Goal: Task Accomplishment & Management: Use online tool/utility

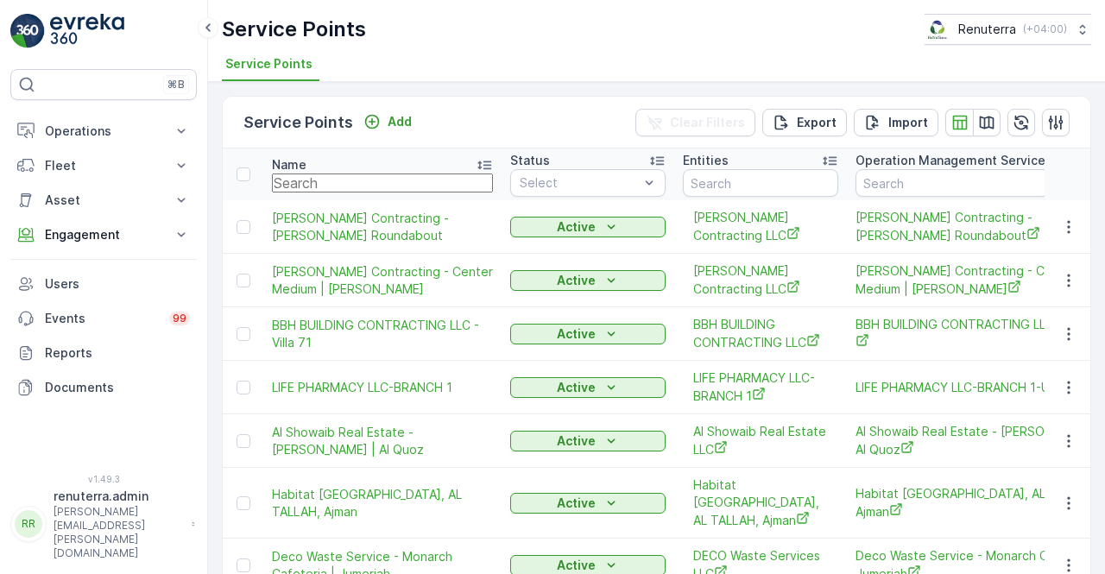
click at [333, 180] on input "text" at bounding box center [382, 183] width 221 height 19
type input "itlai"
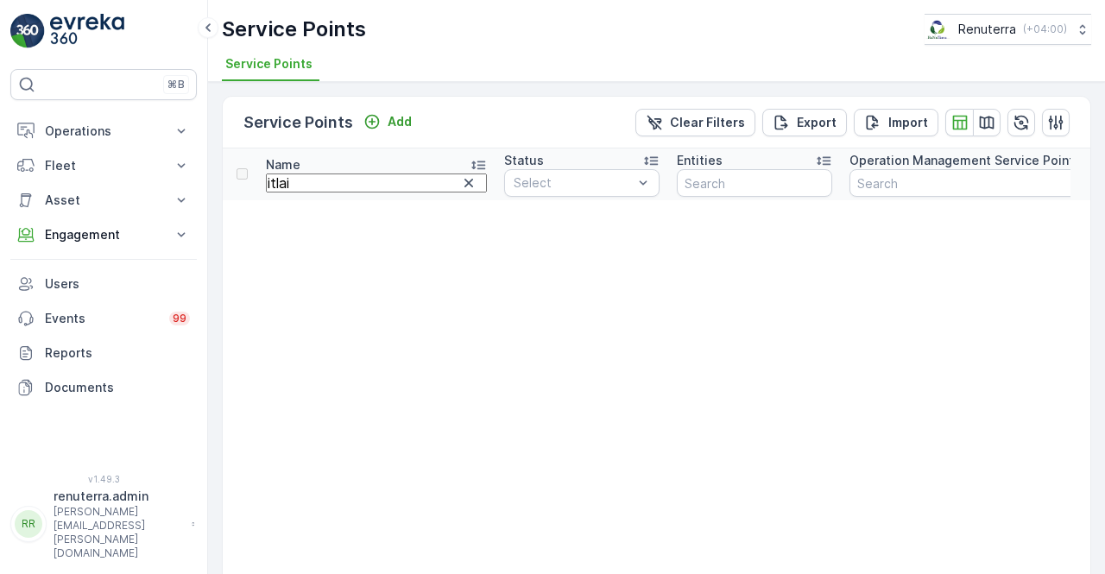
click at [333, 180] on input "itlai" at bounding box center [376, 183] width 221 height 19
type input "ital"
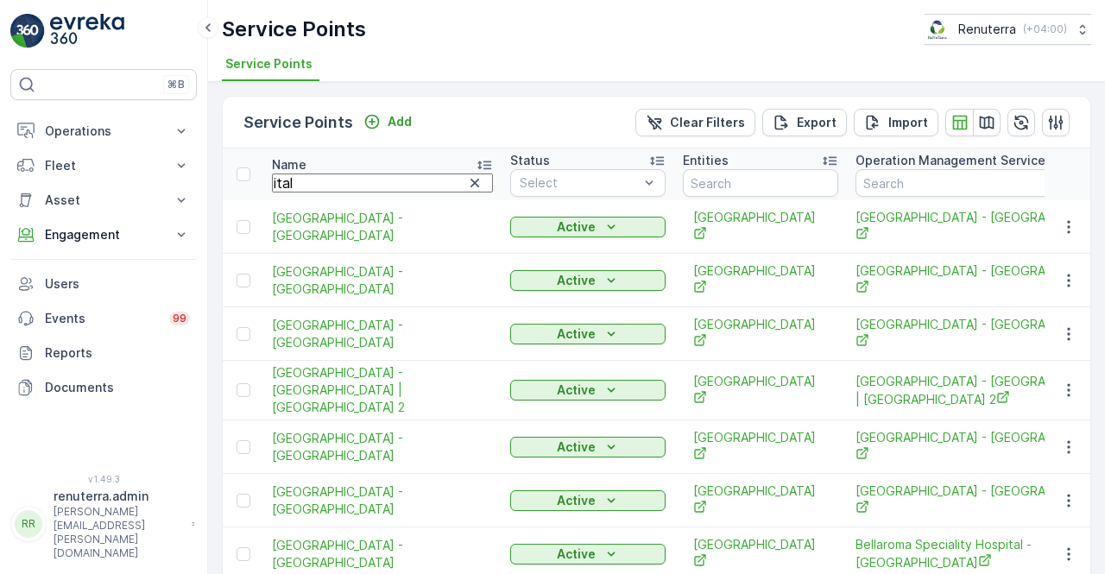
click at [319, 187] on input "ital" at bounding box center [382, 183] width 221 height 19
type input "italain"
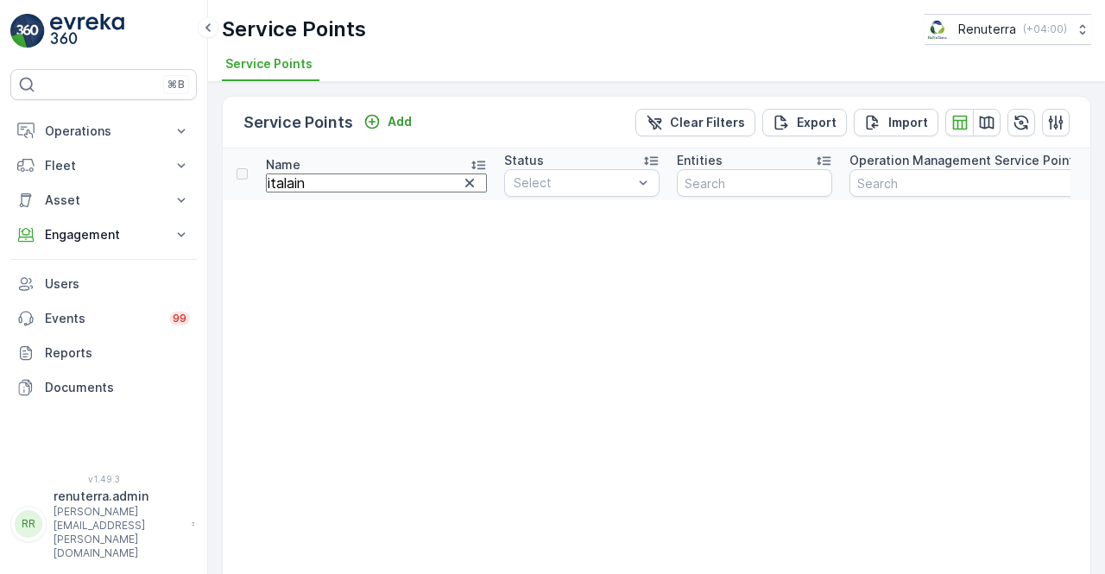
click at [319, 187] on input "italain" at bounding box center [376, 183] width 221 height 19
type input "italia"
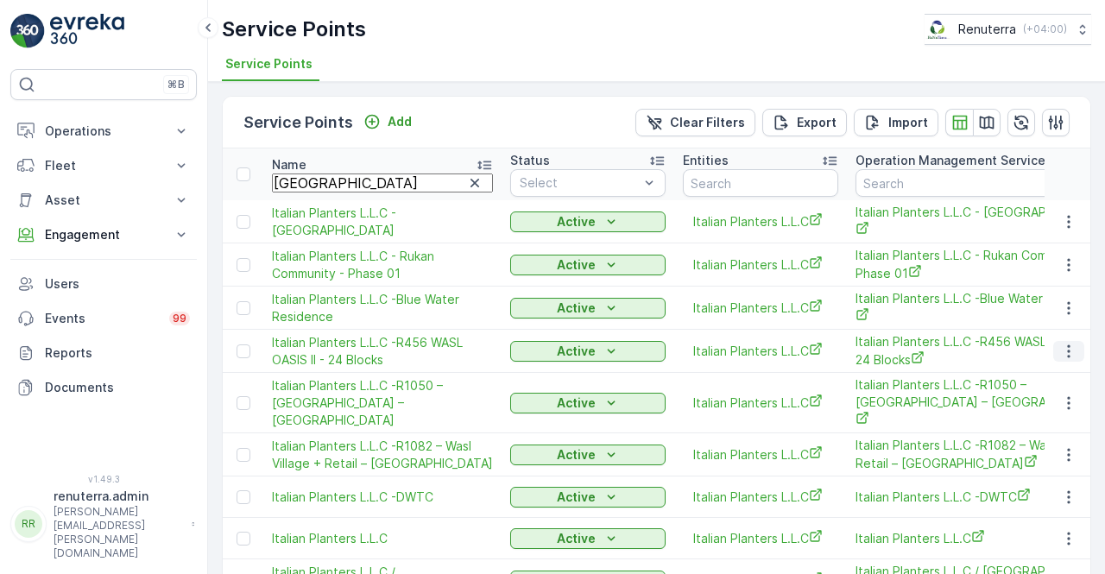
click at [1070, 360] on icon "button" at bounding box center [1068, 351] width 17 height 17
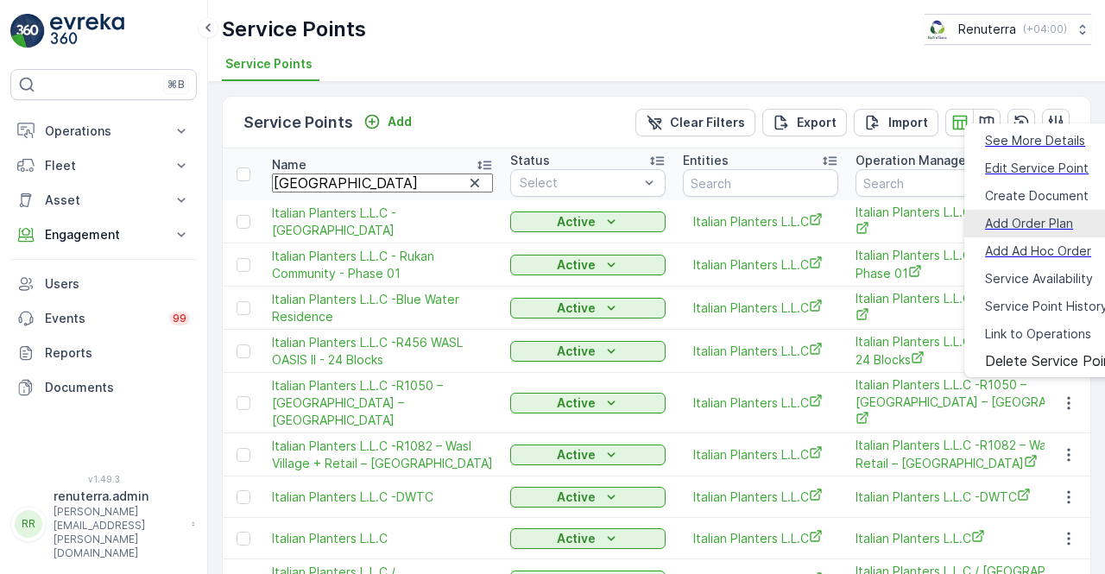
click at [985, 187] on span "Create Document" at bounding box center [1037, 195] width 104 height 17
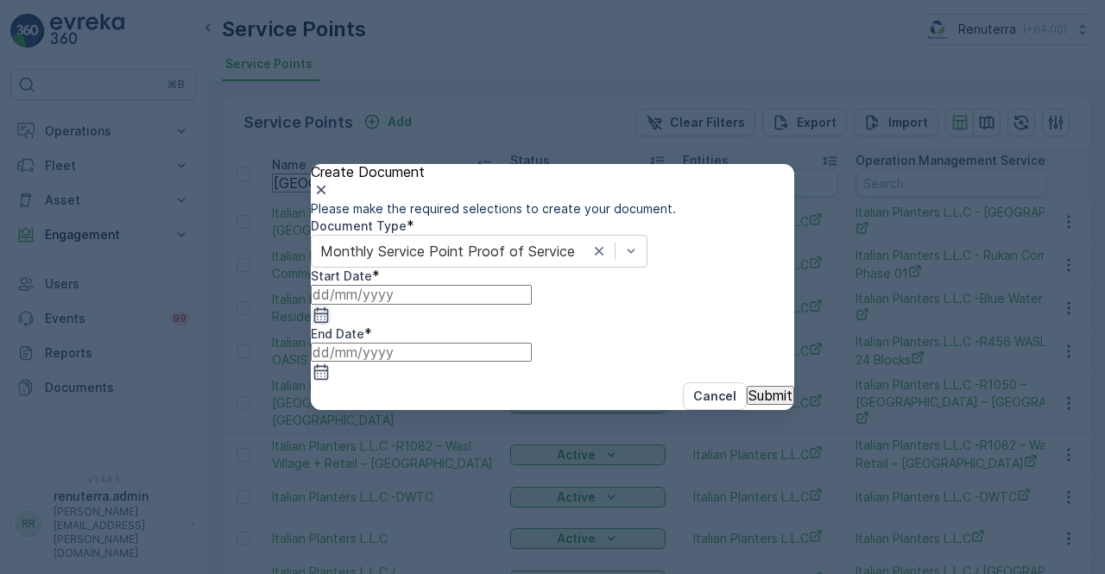
drag, startPoint x: 534, startPoint y: 357, endPoint x: 526, endPoint y: 356, distance: 8.7
click at [330, 324] on icon "button" at bounding box center [321, 314] width 17 height 17
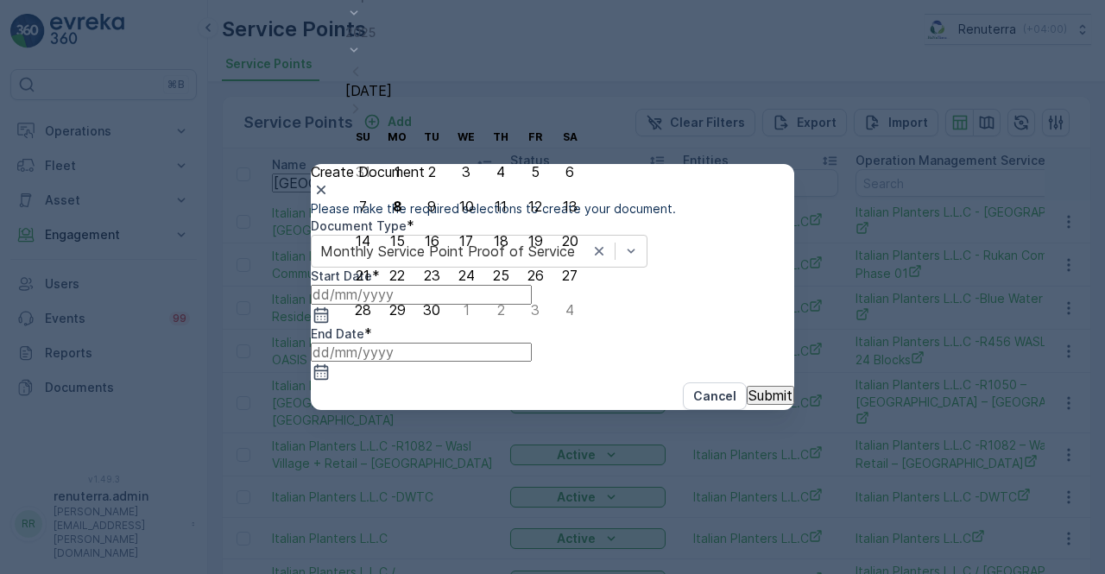
drag, startPoint x: 493, startPoint y: 104, endPoint x: 492, endPoint y: 114, distance: 10.4
click at [364, 80] on icon "button" at bounding box center [355, 71] width 17 height 17
drag, startPoint x: 516, startPoint y: 140, endPoint x: 532, endPoint y: 157, distance: 23.2
click at [533, 141] on div "1" at bounding box center [536, 137] width 6 height 16
type input "01.08.2025"
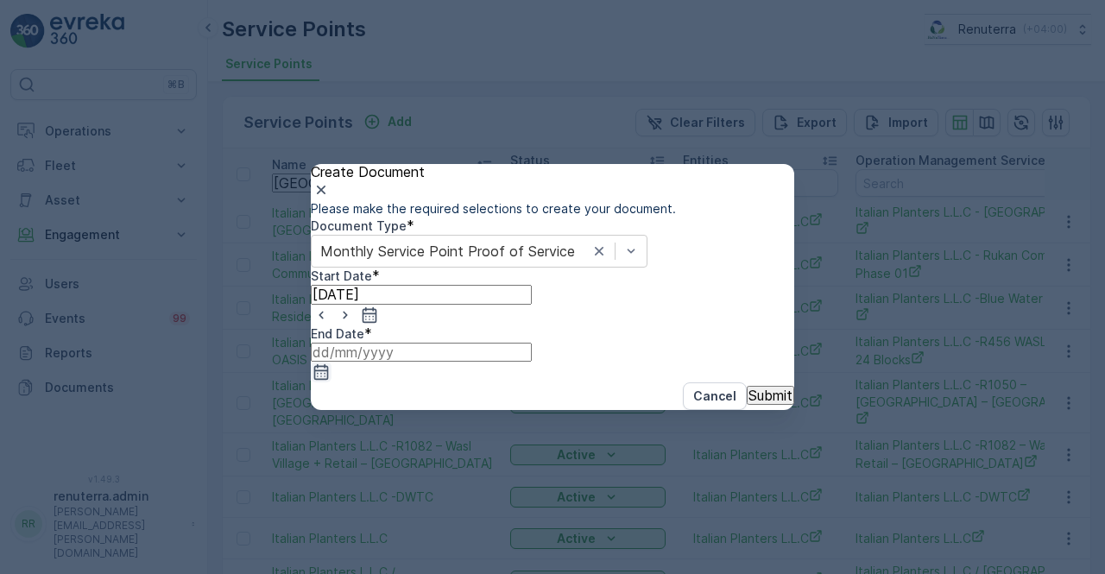
click at [329, 364] on icon "button" at bounding box center [321, 372] width 15 height 16
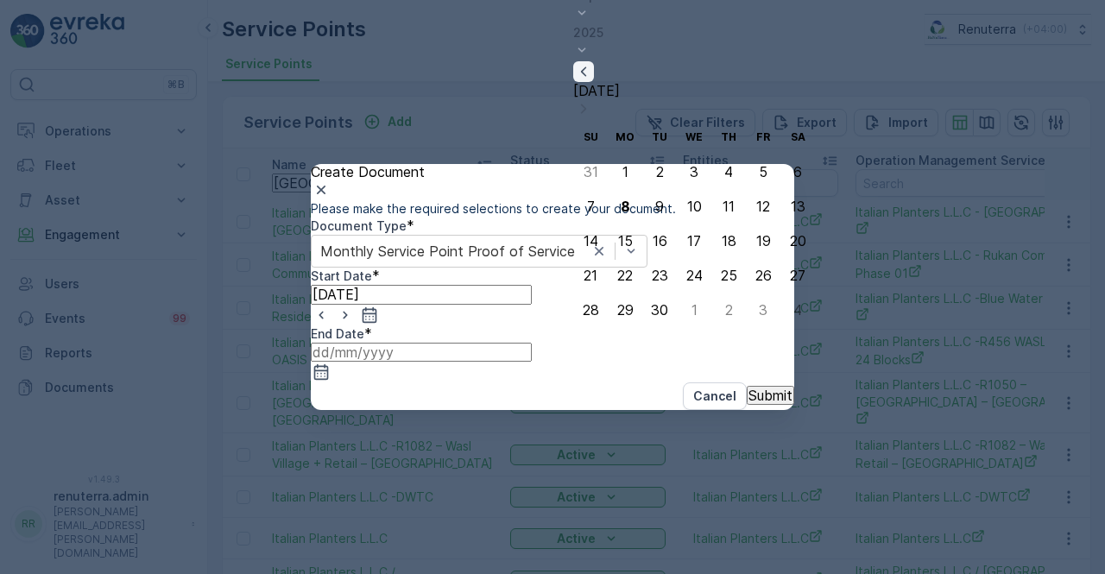
drag, startPoint x: 727, startPoint y: 102, endPoint x: 723, endPoint y: 112, distance: 10.9
click at [592, 80] on icon "button" at bounding box center [583, 71] width 17 height 17
click at [585, 302] on div "31" at bounding box center [591, 310] width 15 height 16
type input "31.08.2025"
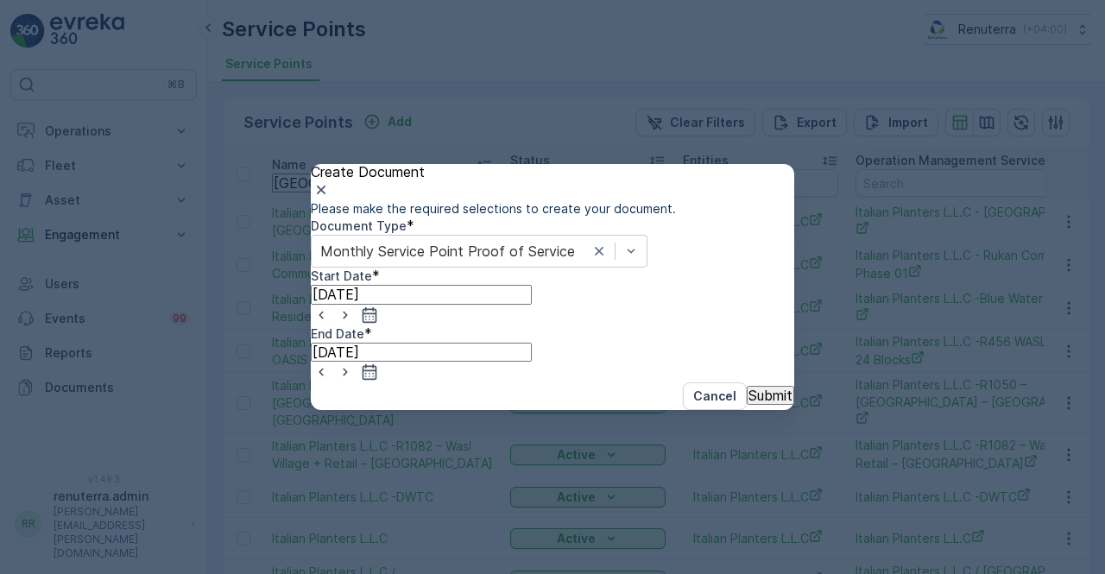
click at [748, 403] on p "Submit" at bounding box center [770, 396] width 44 height 16
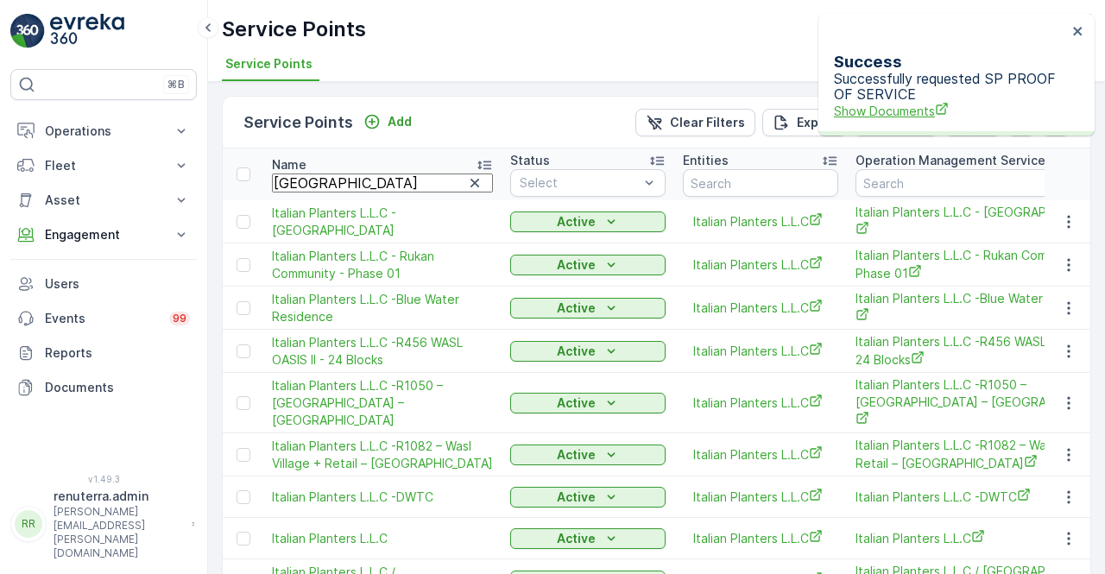
click at [904, 102] on span "Show Documents" at bounding box center [950, 111] width 233 height 18
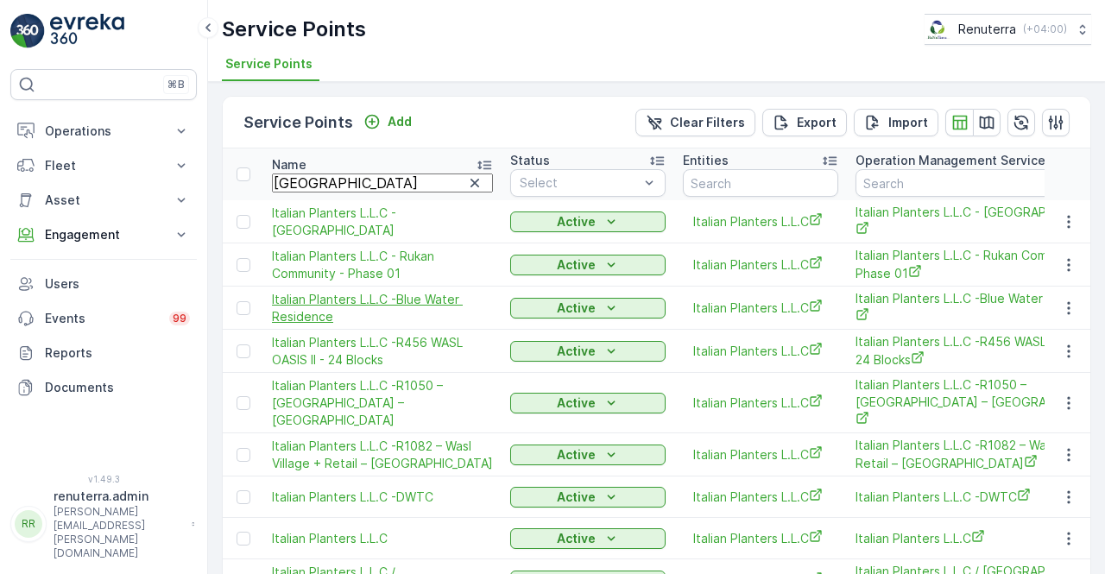
scroll to position [86, 0]
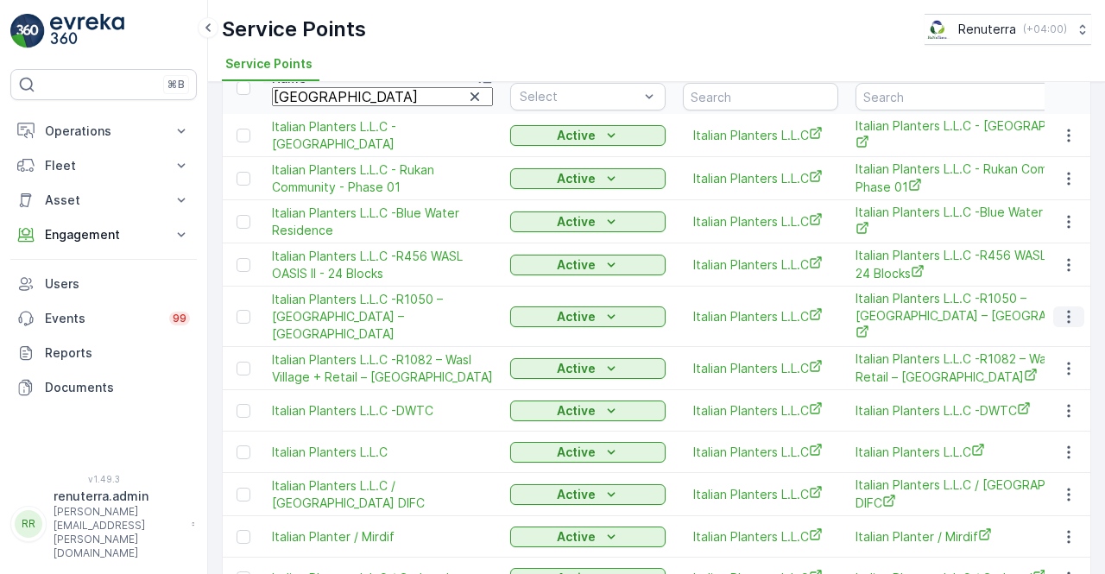
click at [1048, 347] on td at bounding box center [1068, 317] width 47 height 60
click at [1060, 325] on icon "button" at bounding box center [1068, 316] width 17 height 17
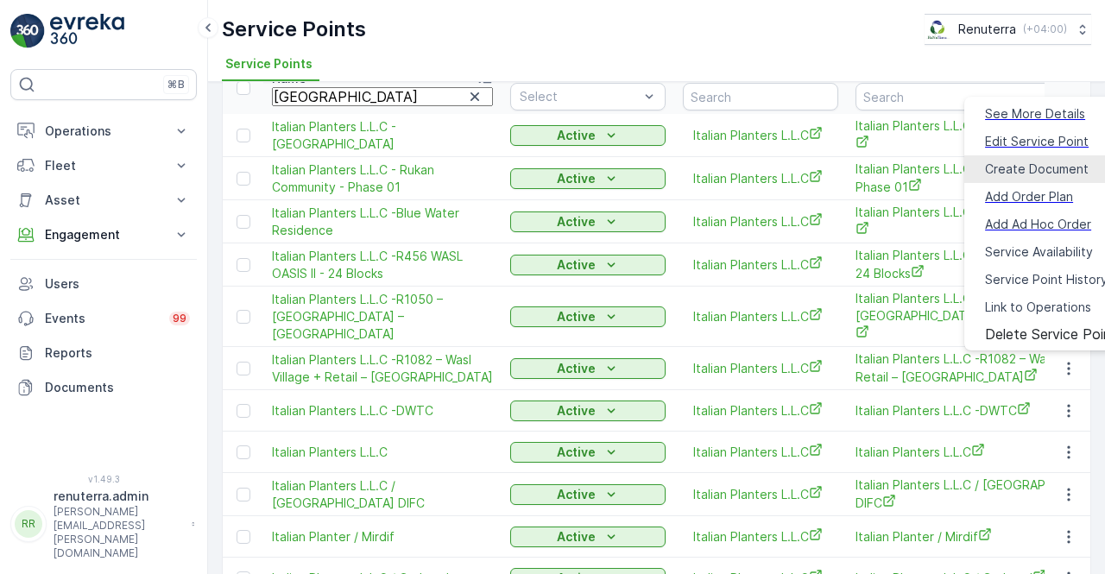
click at [1005, 161] on span "Create Document" at bounding box center [1037, 169] width 104 height 17
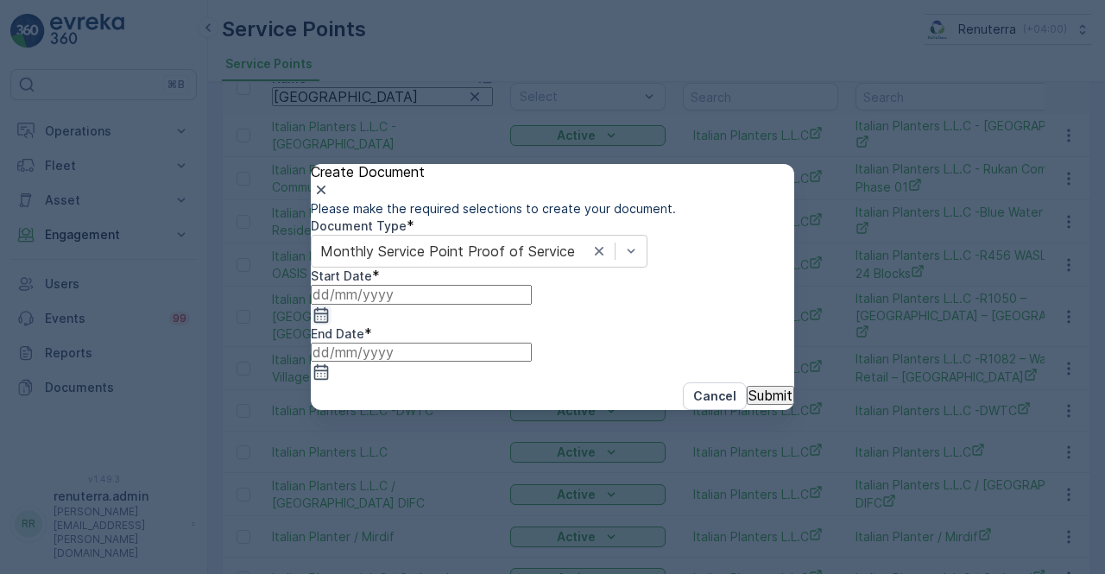
drag, startPoint x: 525, startPoint y: 365, endPoint x: 527, endPoint y: 353, distance: 12.2
click at [330, 324] on icon "button" at bounding box center [321, 314] width 17 height 17
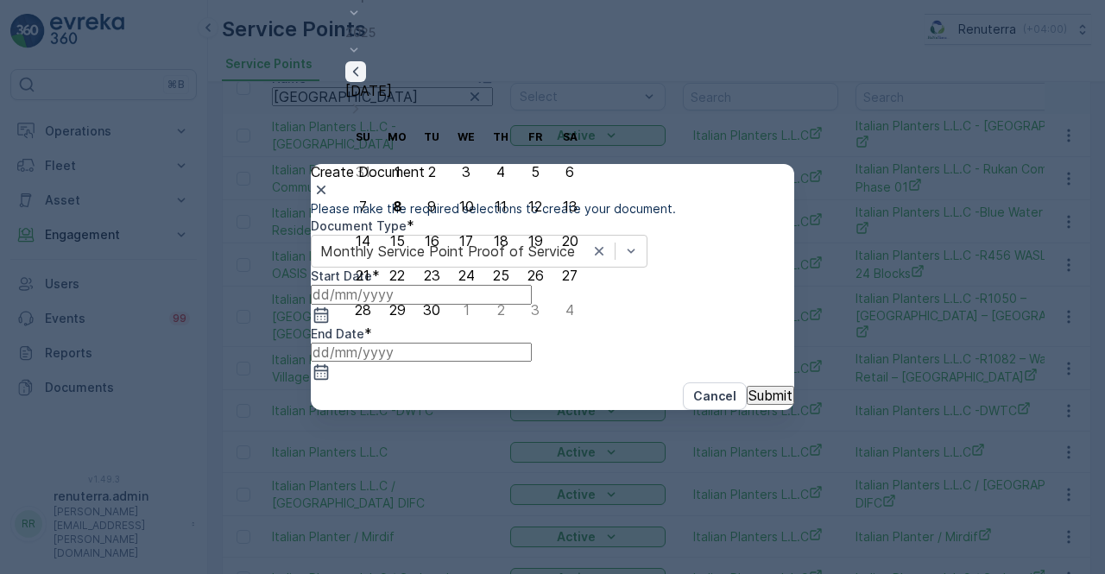
click at [364, 80] on icon "button" at bounding box center [355, 71] width 17 height 17
click at [533, 138] on div "1" at bounding box center [536, 137] width 6 height 16
type input "01.08.2025"
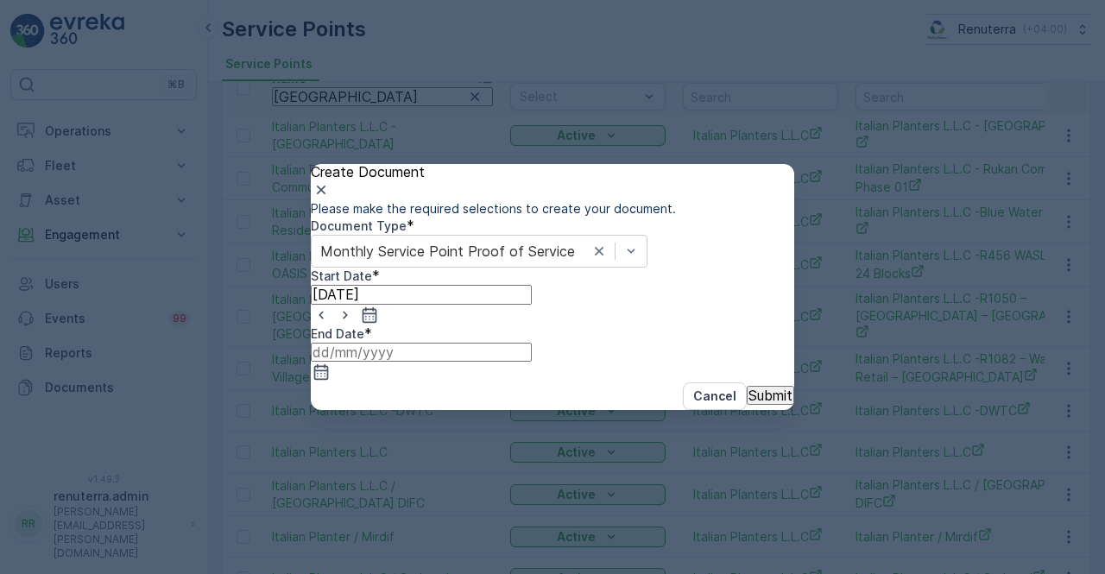
drag, startPoint x: 757, startPoint y: 355, endPoint x: 760, endPoint y: 344, distance: 11.5
click at [329, 364] on icon "button" at bounding box center [321, 372] width 15 height 16
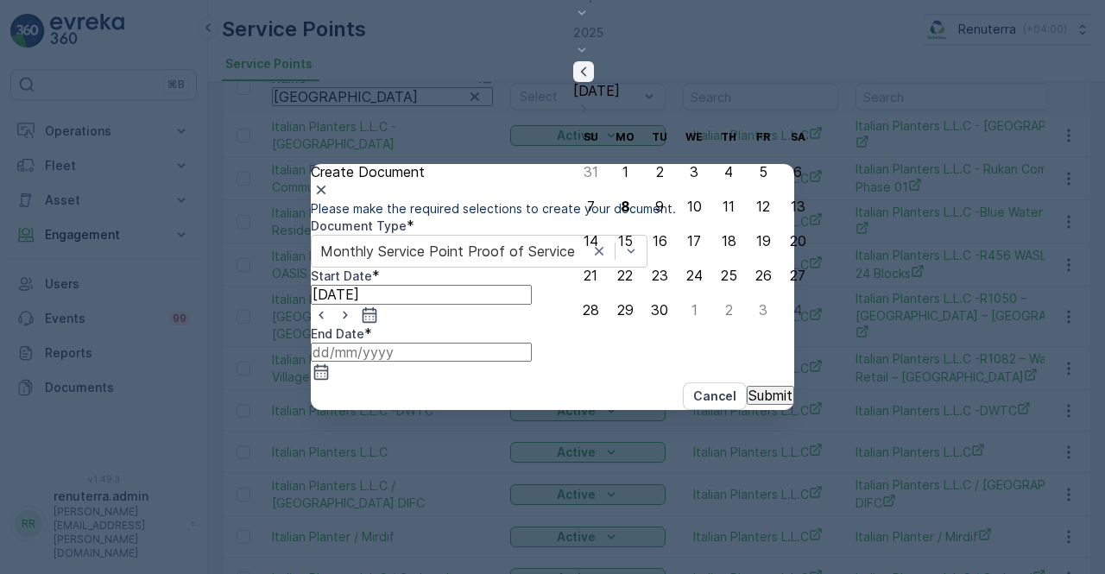
click at [592, 80] on icon "button" at bounding box center [583, 71] width 17 height 17
drag, startPoint x: 592, startPoint y: 313, endPoint x: 664, endPoint y: 428, distance: 135.3
click at [592, 313] on div "31" at bounding box center [591, 310] width 15 height 16
type input "31.08.2025"
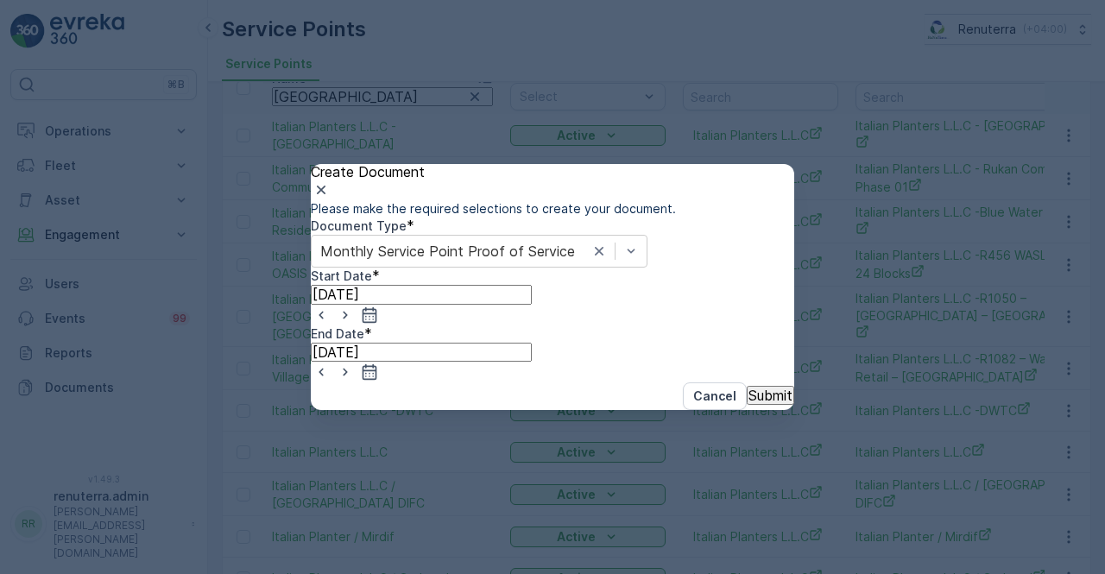
click at [748, 403] on p "Submit" at bounding box center [770, 396] width 44 height 16
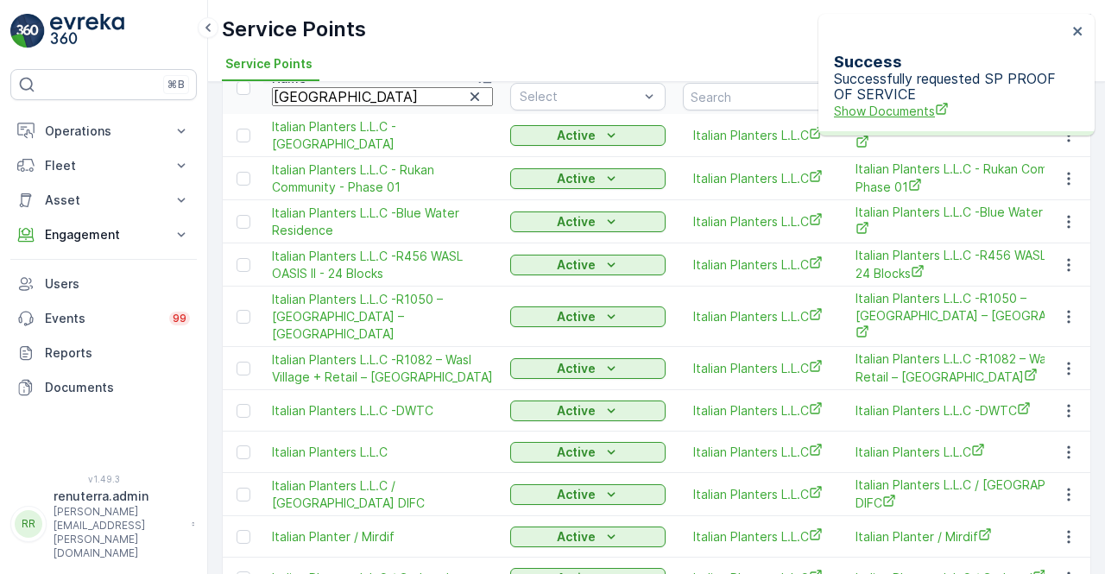
click at [894, 102] on span "Show Documents" at bounding box center [950, 111] width 233 height 18
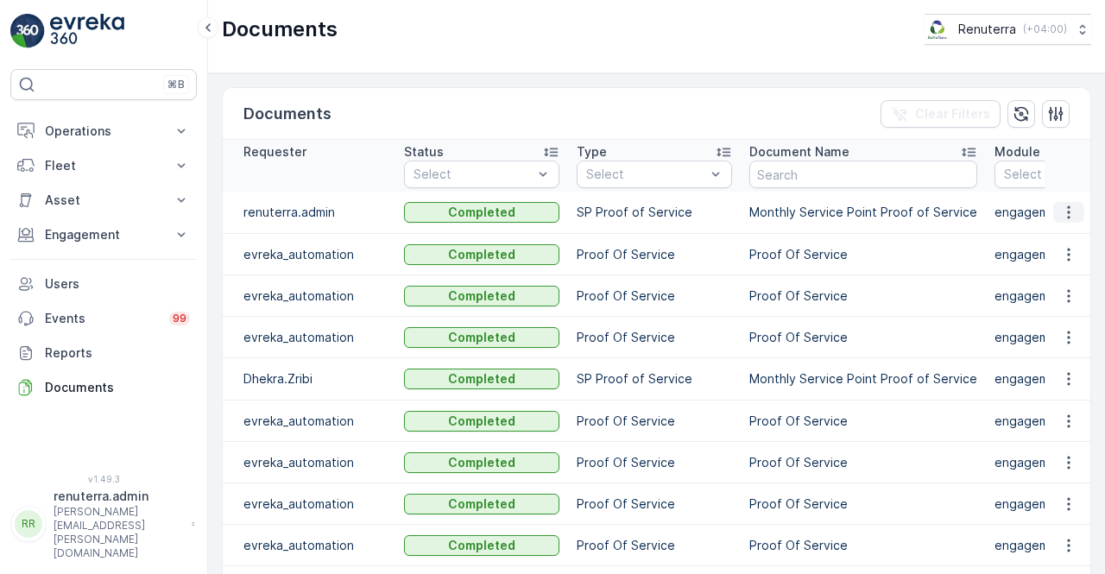
click at [1064, 218] on icon "button" at bounding box center [1068, 212] width 17 height 17
click at [1058, 239] on span "See Details" at bounding box center [1064, 245] width 66 height 17
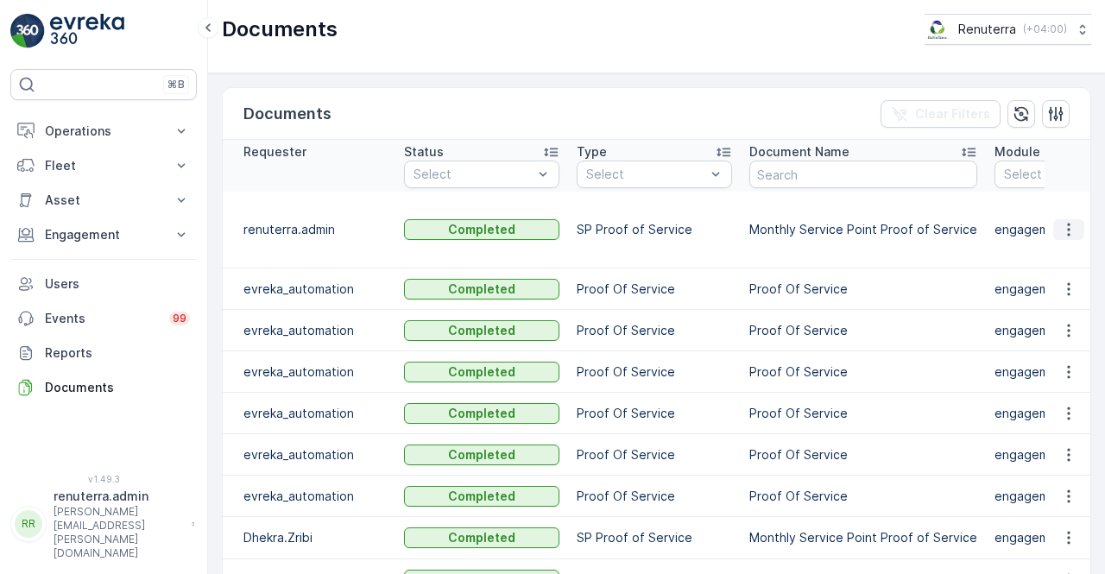
click at [1074, 223] on button "button" at bounding box center [1068, 229] width 31 height 21
click at [1055, 244] on span "See Details" at bounding box center [1064, 245] width 66 height 17
